Goal: Task Accomplishment & Management: Use online tool/utility

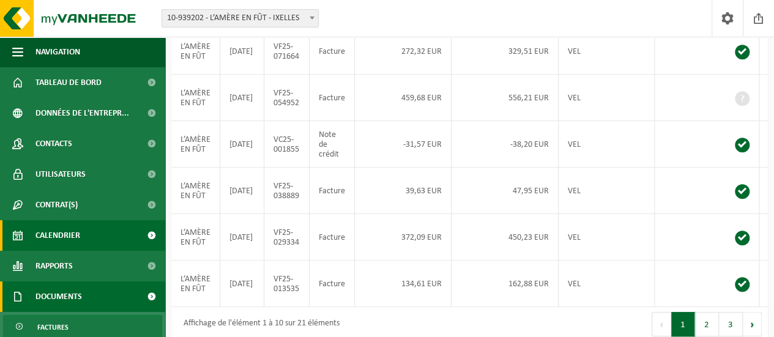
click at [71, 236] on span "Calendrier" at bounding box center [57, 235] width 45 height 31
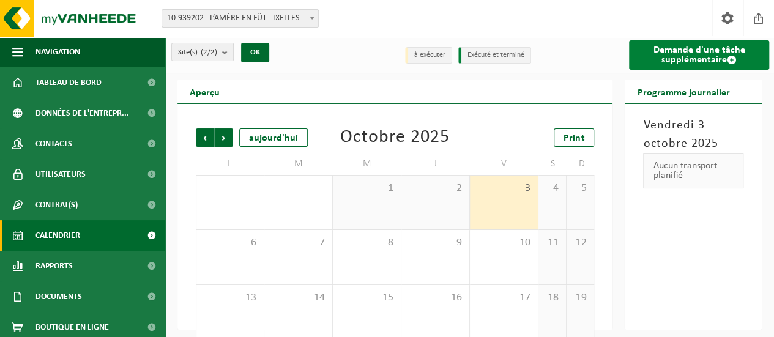
click at [695, 46] on link "Demande d'une tâche supplémentaire" at bounding box center [699, 54] width 140 height 29
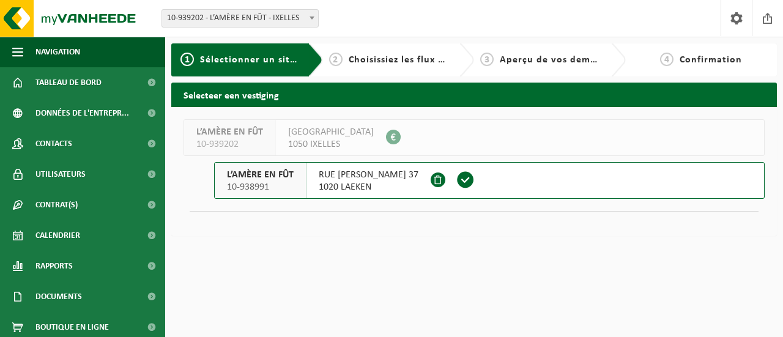
click at [411, 187] on span "1020 LAEKEN" at bounding box center [369, 187] width 100 height 12
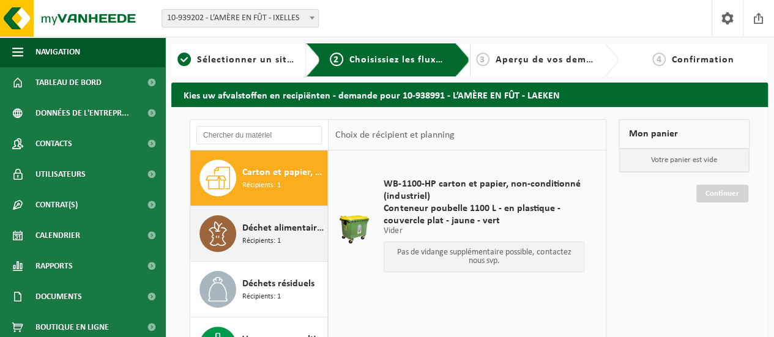
click at [284, 227] on span "Déchet alimentaire, contenant des produits d'origine animale, emballage mélangé…" at bounding box center [283, 228] width 82 height 15
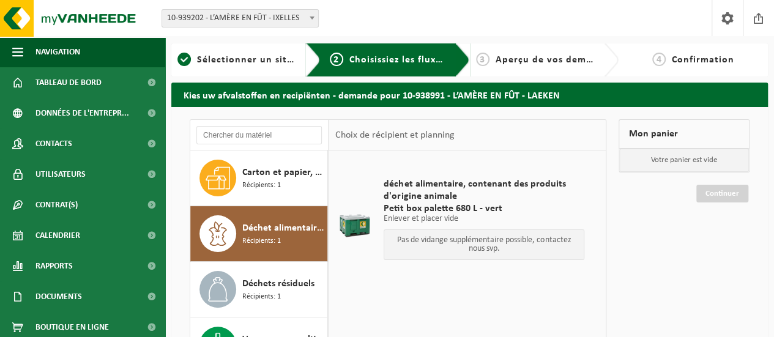
click at [444, 239] on p "Pas de vidange supplémentaire possible, contactez nous svp." at bounding box center [483, 244] width 187 height 17
drag, startPoint x: 444, startPoint y: 239, endPoint x: 512, endPoint y: 228, distance: 68.8
click at [446, 239] on p "Pas de vidange supplémentaire possible, contactez nous svp." at bounding box center [483, 244] width 187 height 17
click at [534, 215] on p "Enlever et placer vide" at bounding box center [483, 219] width 201 height 9
